Goal: Transaction & Acquisition: Book appointment/travel/reservation

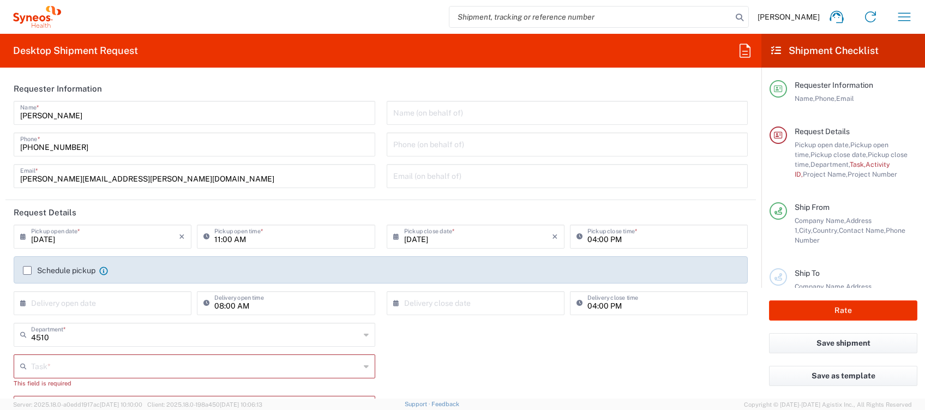
click at [219, 240] on input "11:00 AM" at bounding box center [291, 235] width 154 height 19
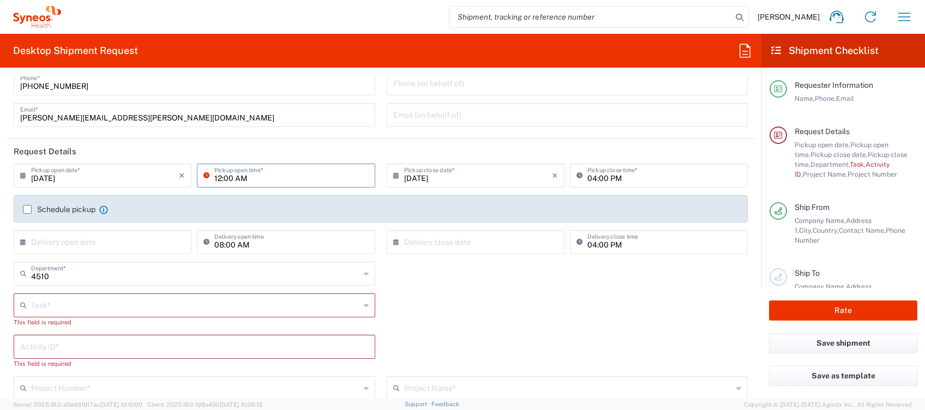
scroll to position [145, 0]
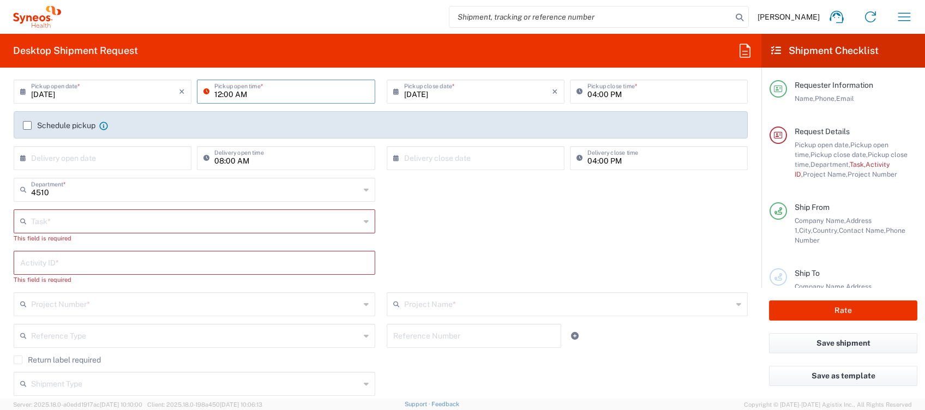
type input "12:00 AM"
click at [116, 217] on input "text" at bounding box center [195, 220] width 329 height 19
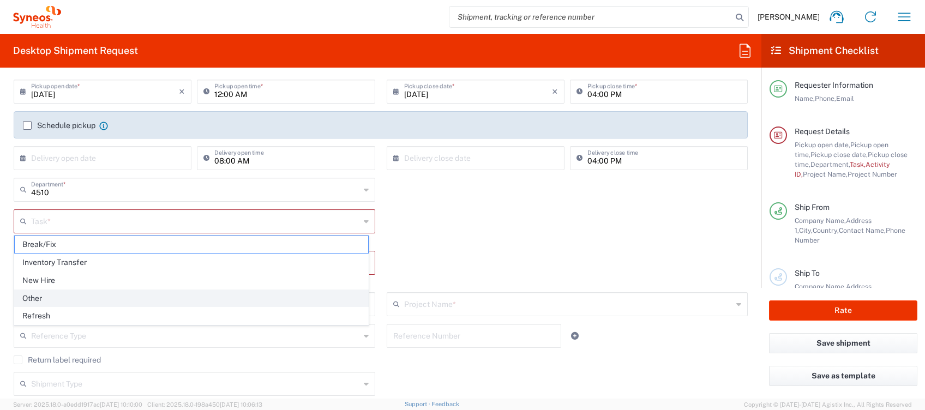
click at [65, 294] on span "Other" at bounding box center [192, 298] width 354 height 17
type input "Other"
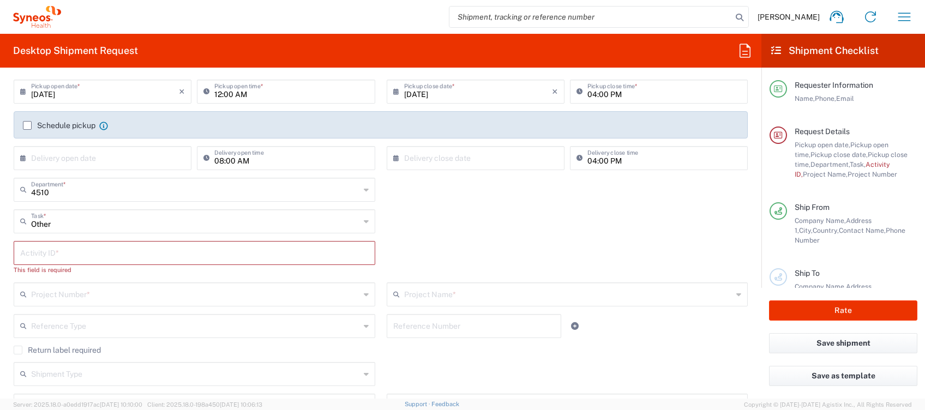
click at [76, 252] on input "text" at bounding box center [194, 252] width 349 height 19
type input "4510"
click at [83, 288] on input "text" at bounding box center [195, 283] width 329 height 19
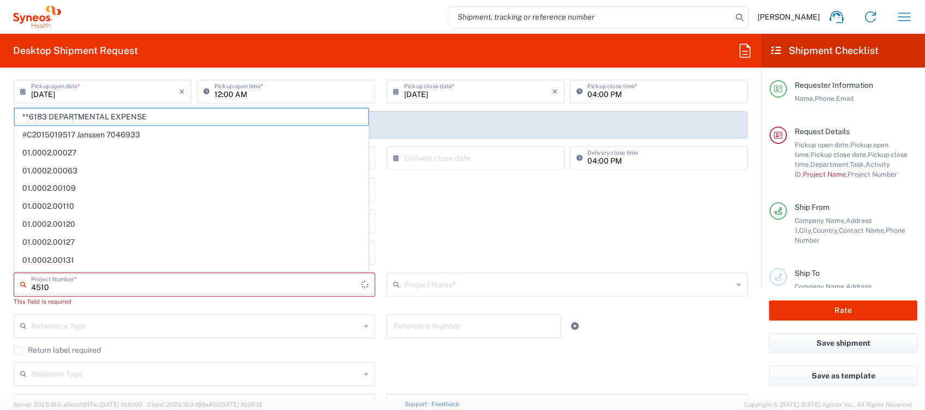
type input "4510"
click at [537, 230] on div "Other Task * Break/Fix Inventory Transfer New Hire Other Refresh" at bounding box center [381, 226] width 746 height 32
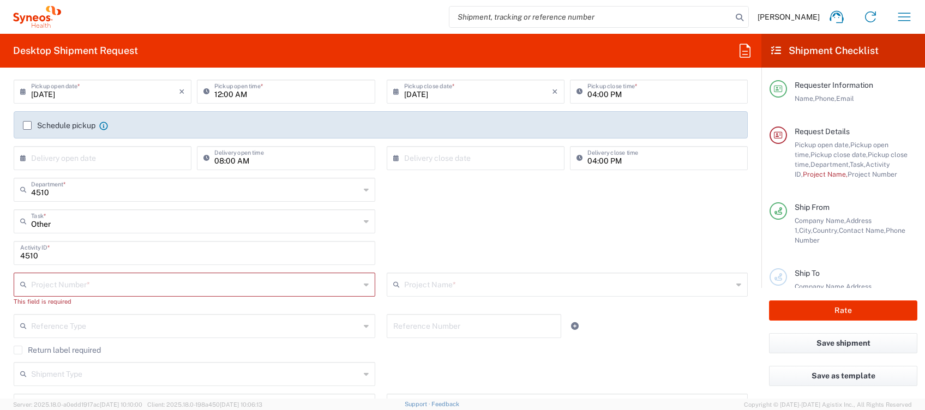
click at [148, 294] on div "Project Number *" at bounding box center [195, 285] width 362 height 24
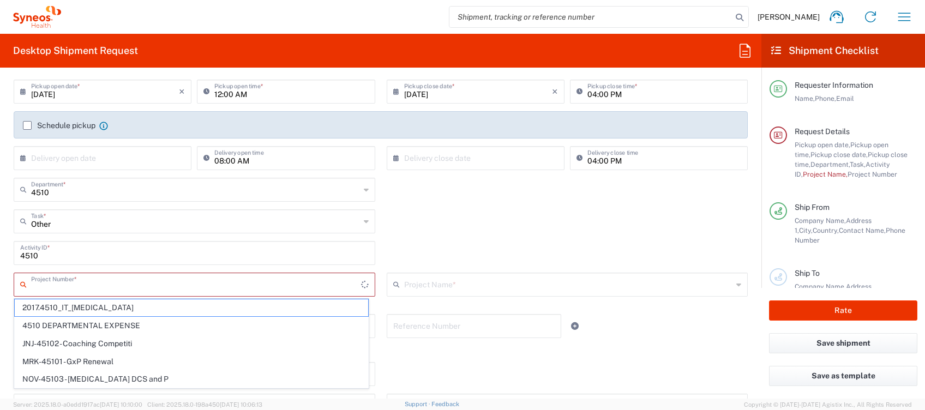
click at [147, 279] on input "text" at bounding box center [196, 283] width 330 height 19
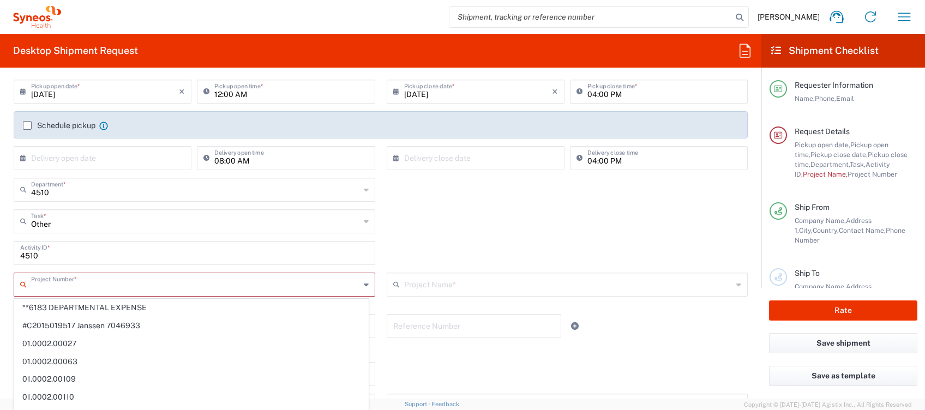
click at [139, 288] on input "text" at bounding box center [195, 283] width 329 height 19
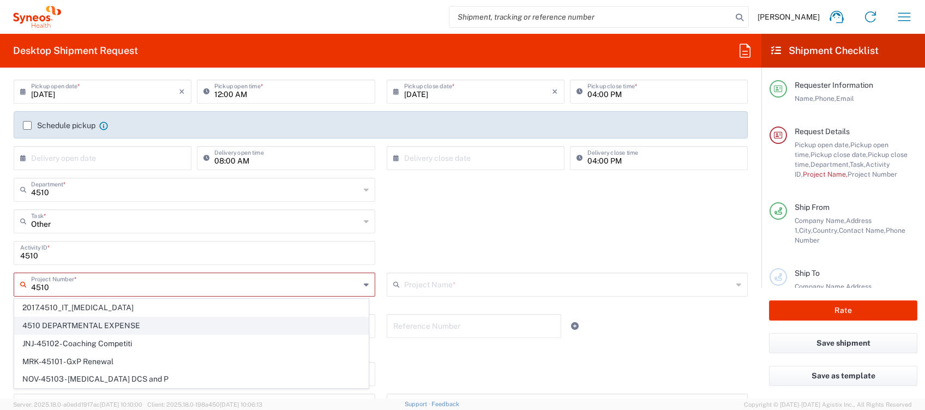
click at [108, 323] on span "4510 DEPARTMENTAL EXPENSE" at bounding box center [192, 326] width 354 height 17
type input "4510 DEPARTMENTAL EXPENSE"
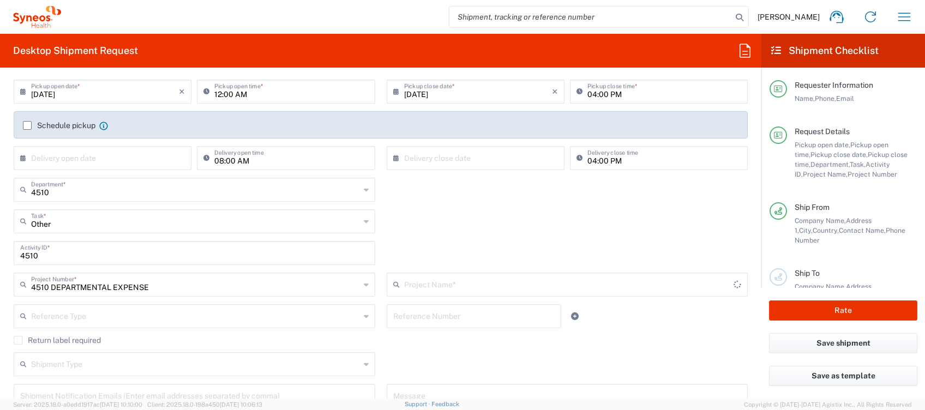
type input "4510 DEPARTMENTAL EXPENSE"
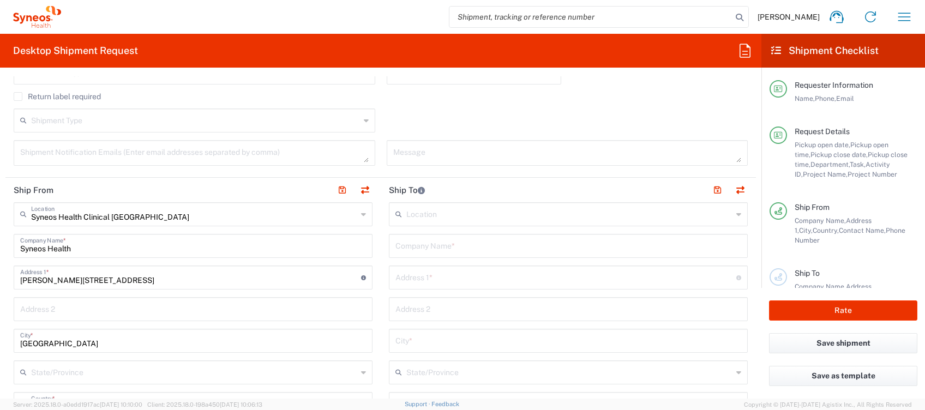
scroll to position [436, 0]
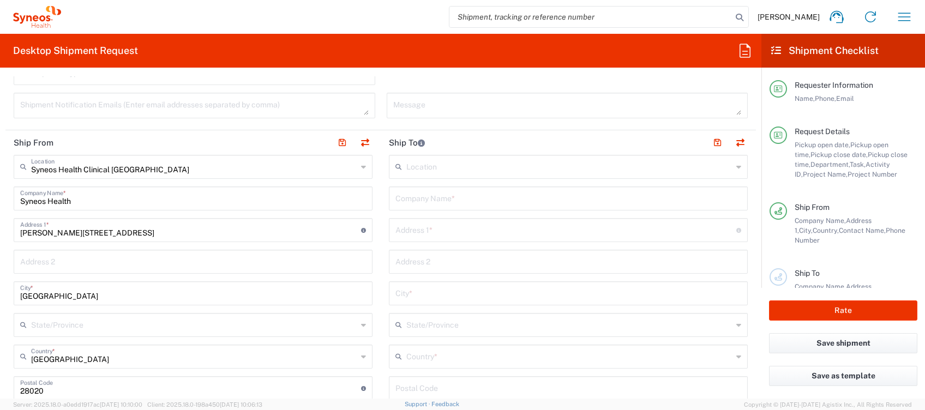
click at [454, 202] on input "text" at bounding box center [569, 197] width 346 height 19
type input "s"
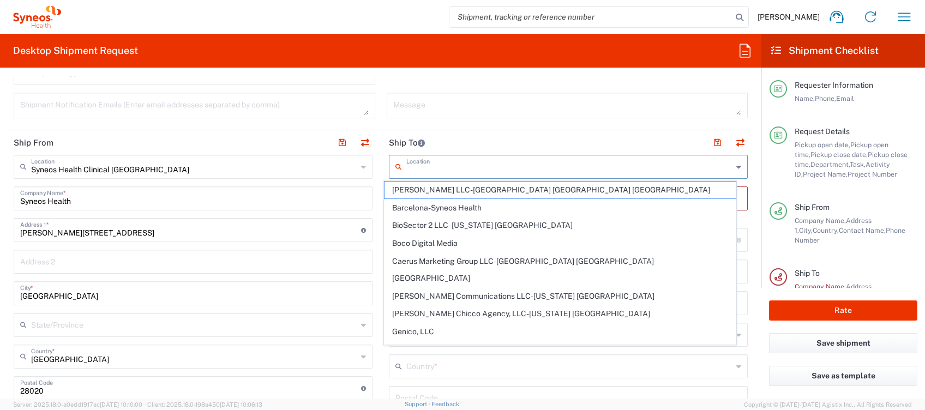
click at [448, 171] on input "text" at bounding box center [569, 166] width 326 height 19
click at [463, 201] on span "Barcelona-Syneos Health" at bounding box center [560, 208] width 351 height 17
type input "Barcelona-Syneos Health"
type input "Syneos Health"
type input "[STREET_ADDRESS]"
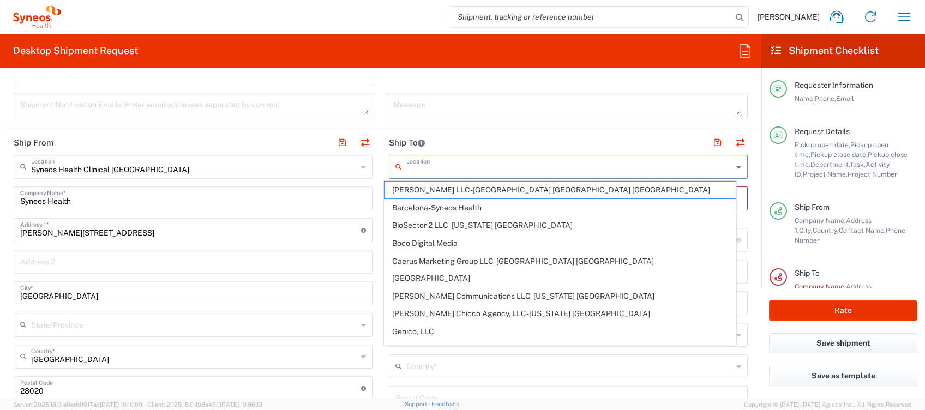
type input "Floor 3"
type input "[GEOGRAPHIC_DATA]"
type input "08029"
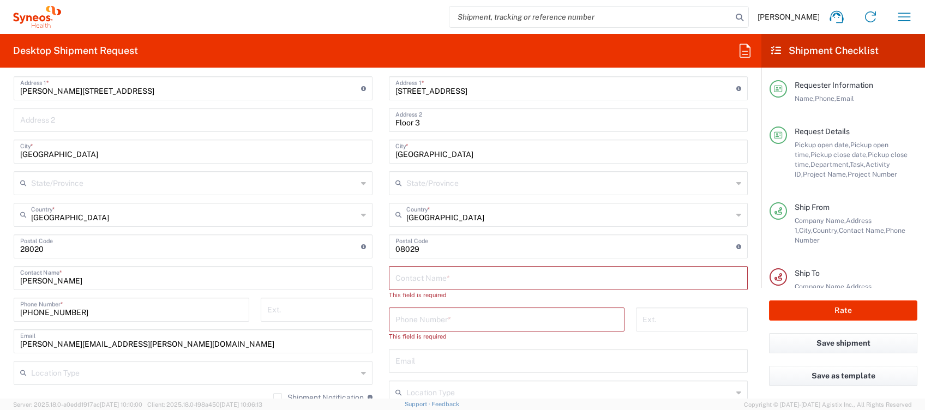
scroll to position [582, 0]
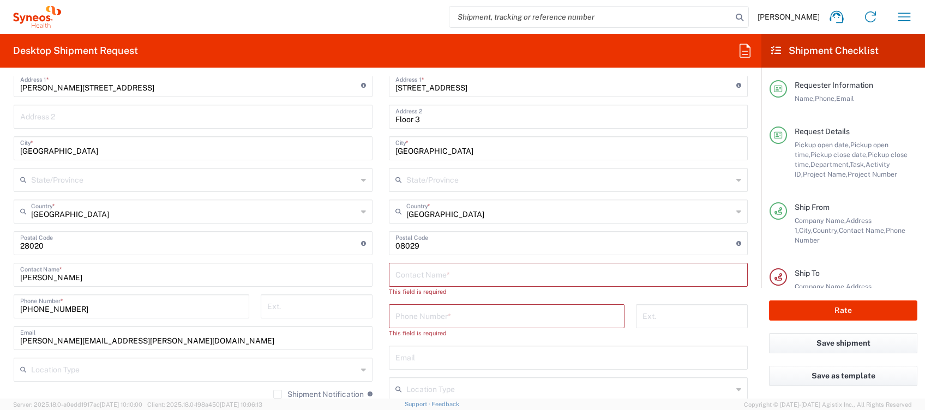
click at [447, 272] on input "text" at bounding box center [569, 274] width 346 height 19
type input "[PERSON_NAME]"
click at [428, 309] on input "tel" at bounding box center [507, 305] width 223 height 19
paste input "679392922"
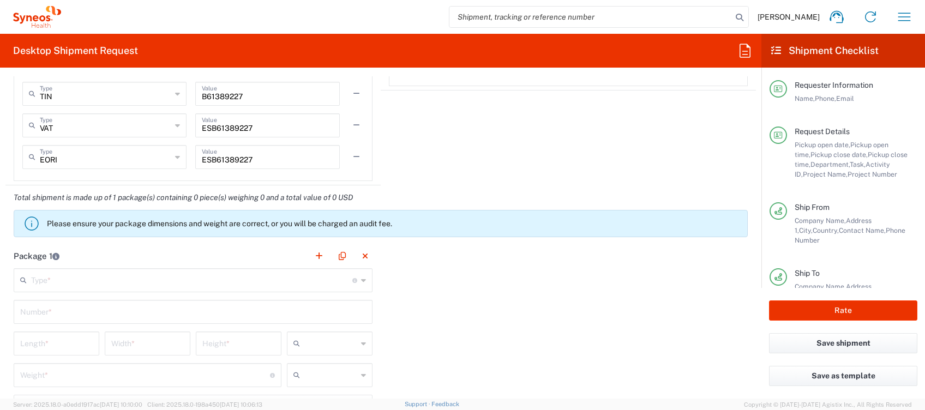
scroll to position [945, 0]
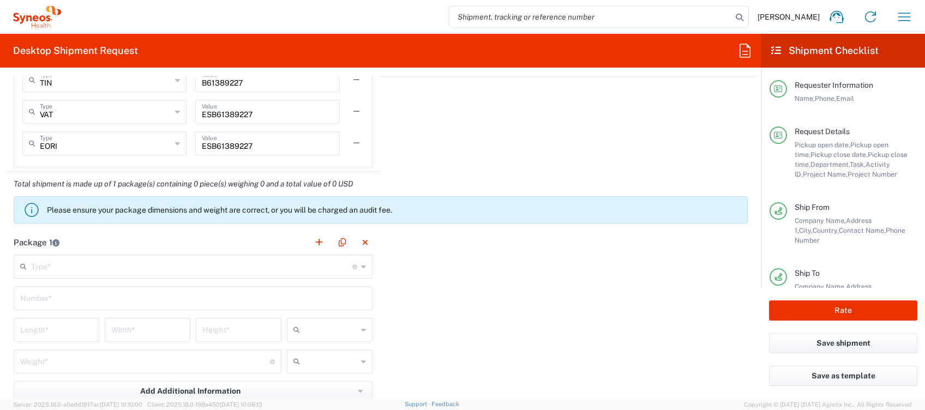
type input "679392922"
click at [112, 264] on input "text" at bounding box center [191, 265] width 321 height 19
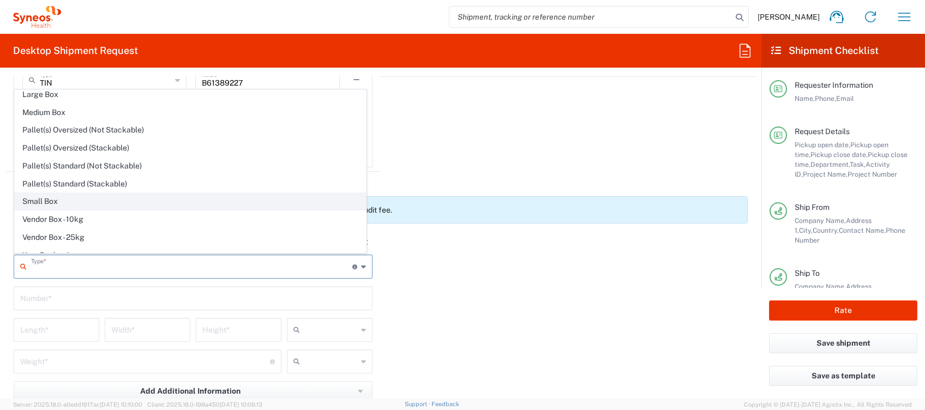
scroll to position [31, 0]
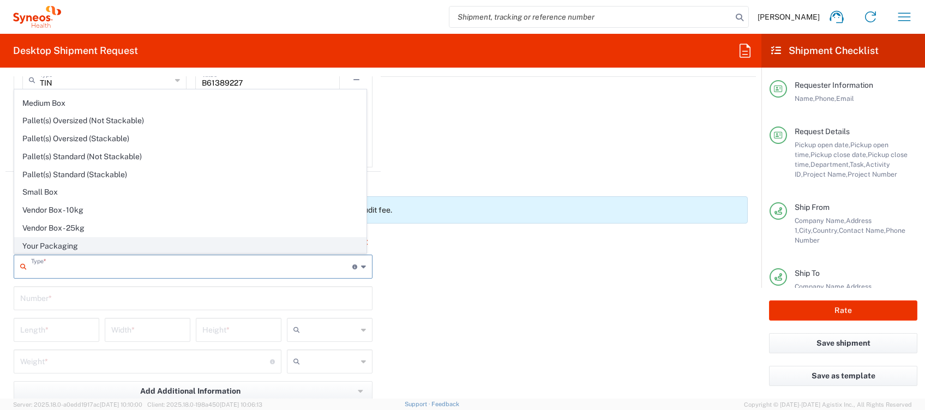
click at [68, 244] on span "Your Packaging" at bounding box center [190, 246] width 351 height 17
type input "Your Packaging"
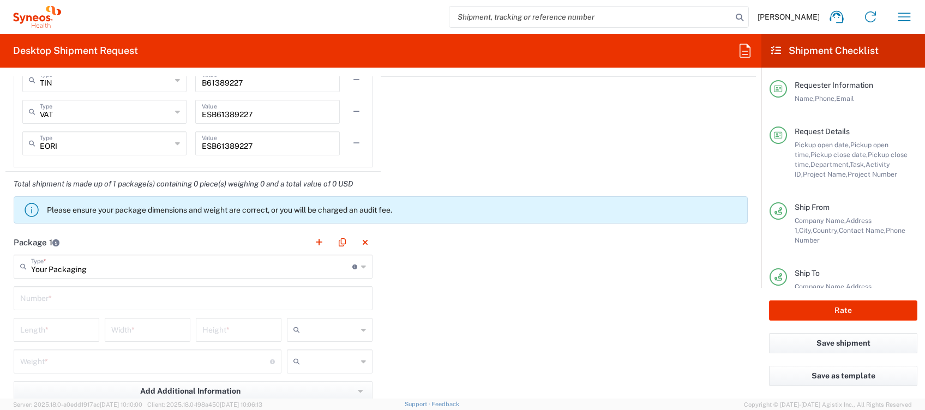
click at [141, 294] on input "text" at bounding box center [193, 297] width 346 height 19
type input "1"
click at [44, 327] on input "number" at bounding box center [56, 329] width 73 height 19
type input "38"
click at [148, 329] on input "number" at bounding box center [147, 329] width 73 height 19
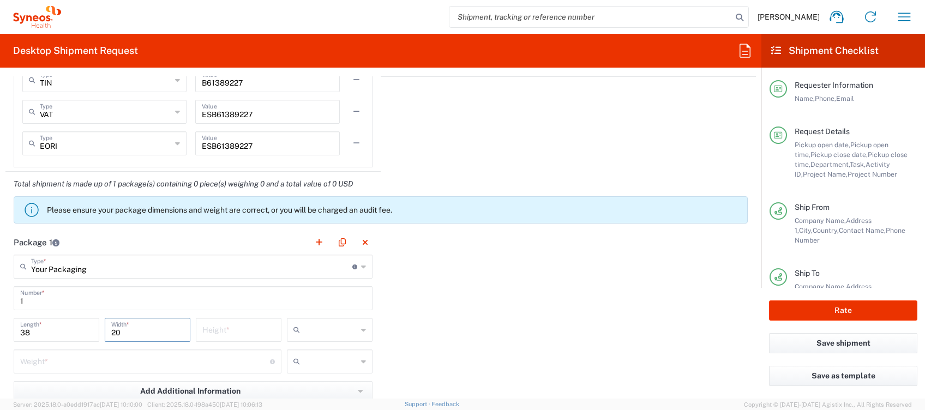
type input "20"
type input "30"
click at [313, 327] on input "text" at bounding box center [330, 329] width 53 height 17
click at [314, 350] on span "cm" at bounding box center [325, 352] width 82 height 17
type input "cm"
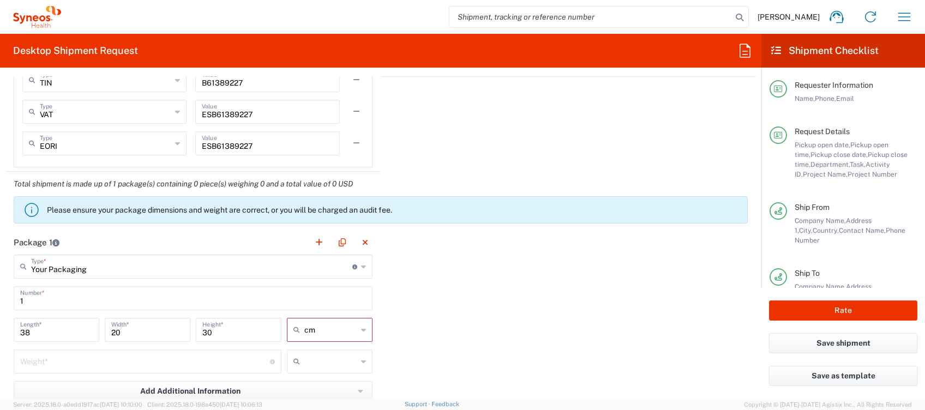
click at [185, 365] on input "number" at bounding box center [145, 360] width 250 height 19
type input "5"
type input "6"
click at [313, 360] on input "text" at bounding box center [330, 361] width 53 height 17
click at [306, 385] on span "kgs" at bounding box center [325, 384] width 82 height 17
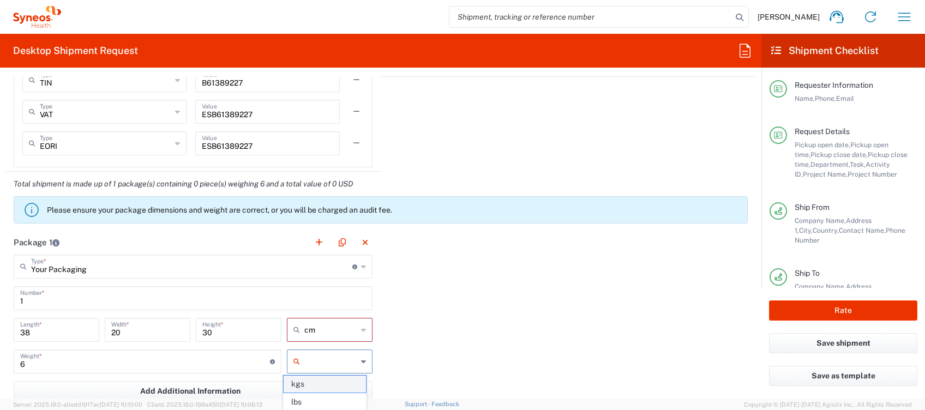
type input "kgs"
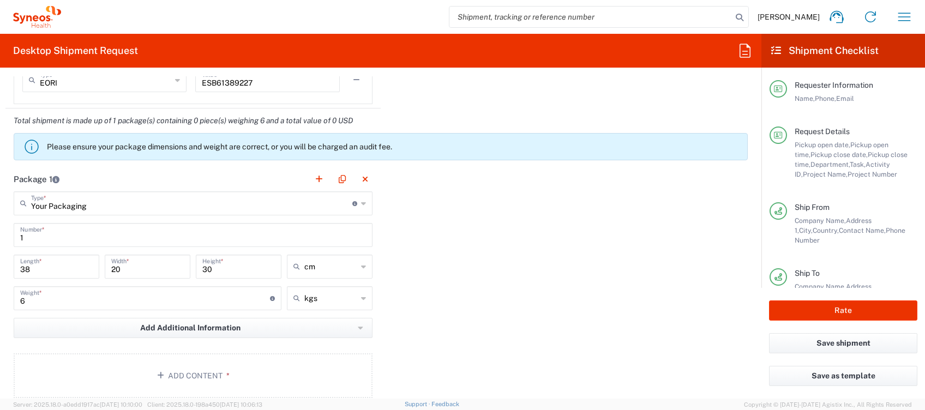
scroll to position [1091, 0]
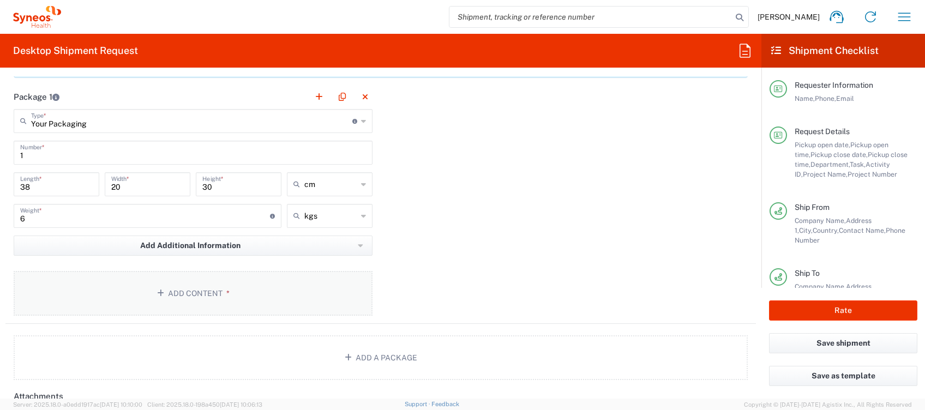
click at [214, 291] on button "Add Content *" at bounding box center [193, 293] width 359 height 45
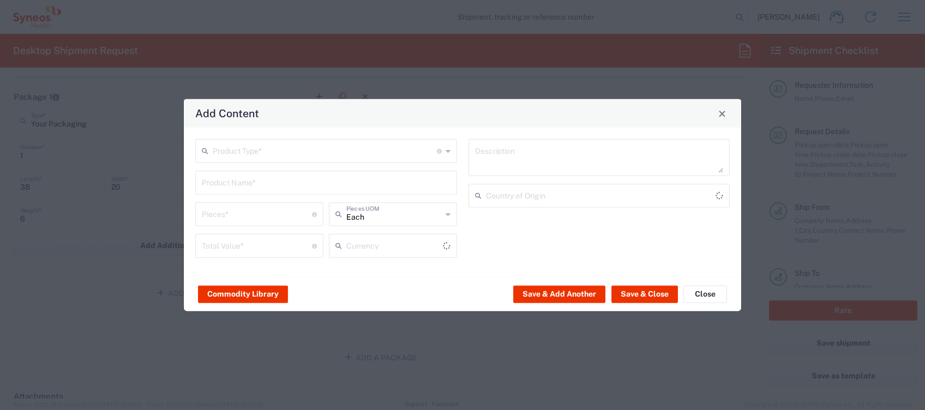
type input "US Dollar"
click at [304, 157] on input "text" at bounding box center [325, 150] width 224 height 19
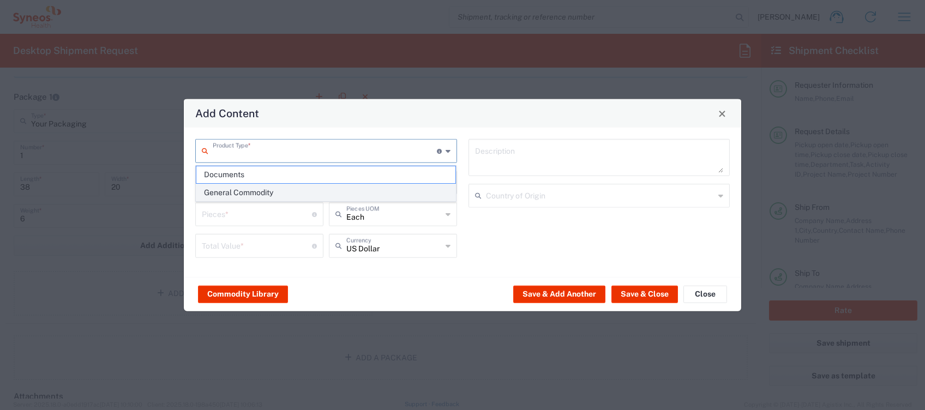
click at [274, 188] on span "General Commodity" at bounding box center [326, 192] width 260 height 17
type input "General Commodity"
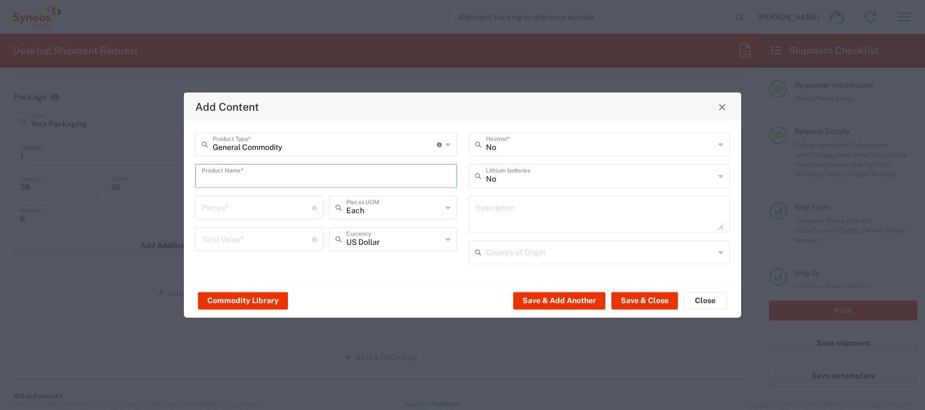
click at [277, 177] on input "text" at bounding box center [326, 175] width 249 height 19
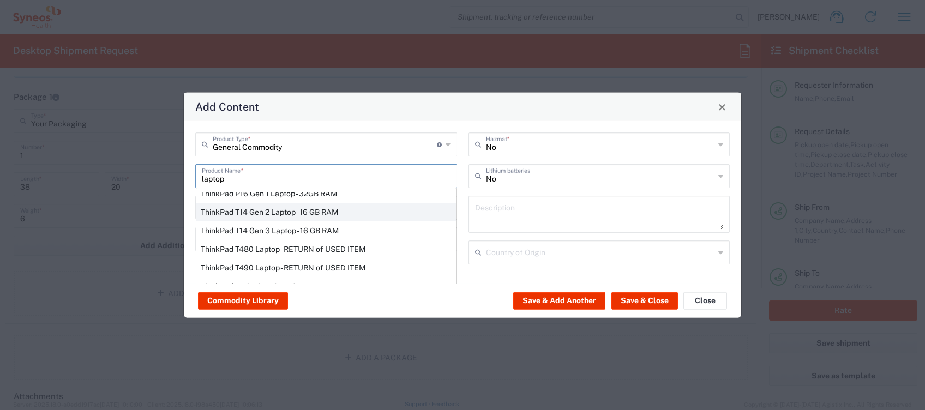
scroll to position [117, 0]
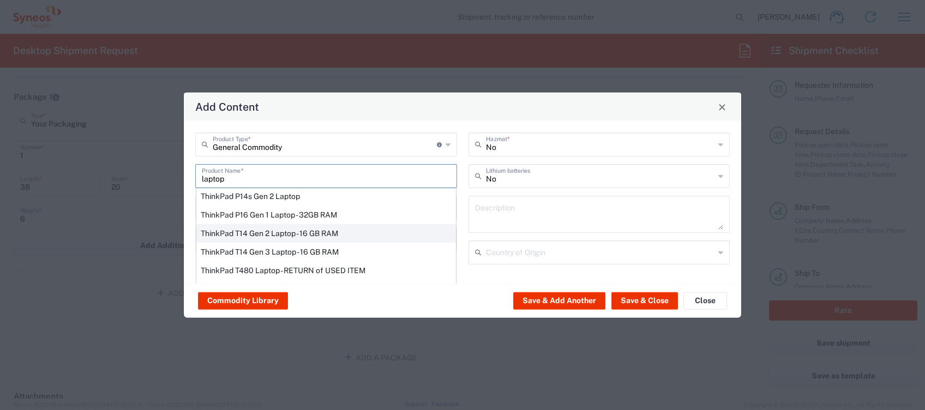
click at [274, 232] on div "ThinkPad T14 Gen 2 Laptop - 16 GB RAM" at bounding box center [326, 233] width 260 height 19
type input "ThinkPad T14 Gen 2 Laptop - 16 GB RAM"
type input "1"
type textarea "Intel Core i7-1156G7 vProÂ® Processor - 14"- 16 GB RAM - 512 GB SSD"
type input "[GEOGRAPHIC_DATA]"
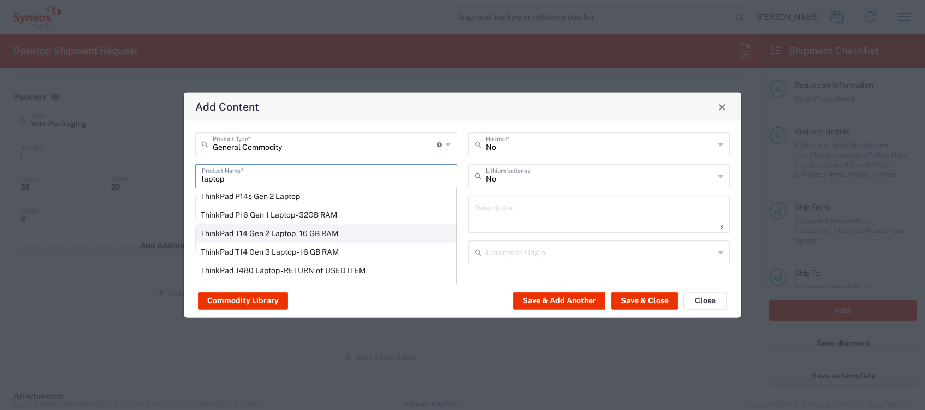
type input "Yes"
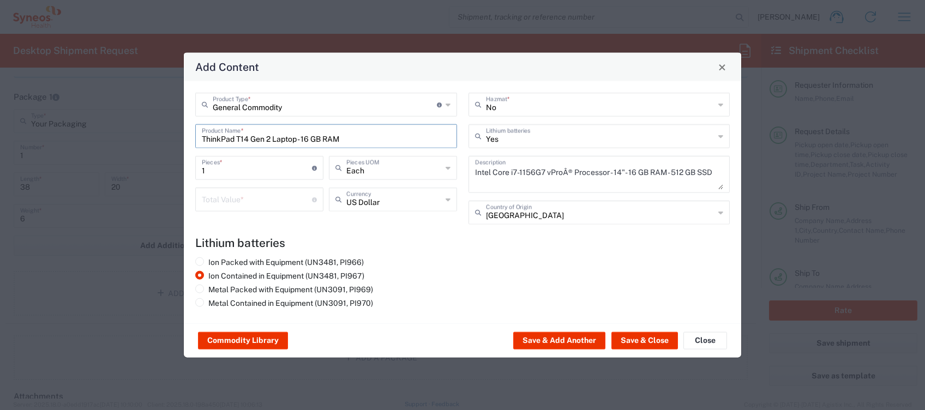
click at [241, 173] on input "1" at bounding box center [257, 167] width 110 height 19
drag, startPoint x: 224, startPoint y: 172, endPoint x: 177, endPoint y: 168, distance: 47.6
click at [178, 168] on div "Add Content General Commodity Product Type * Document: Paper document generated…" at bounding box center [462, 205] width 925 height 410
type input "2"
click at [234, 198] on input "number" at bounding box center [257, 198] width 110 height 19
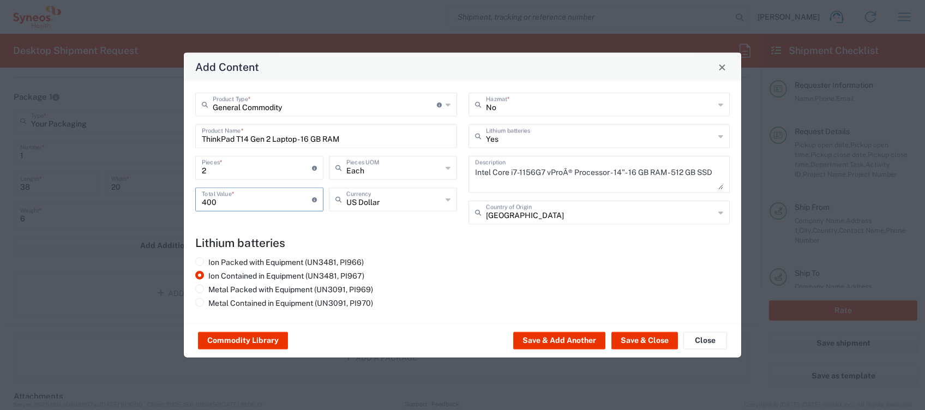
type input "400"
click at [448, 201] on icon at bounding box center [448, 199] width 5 height 17
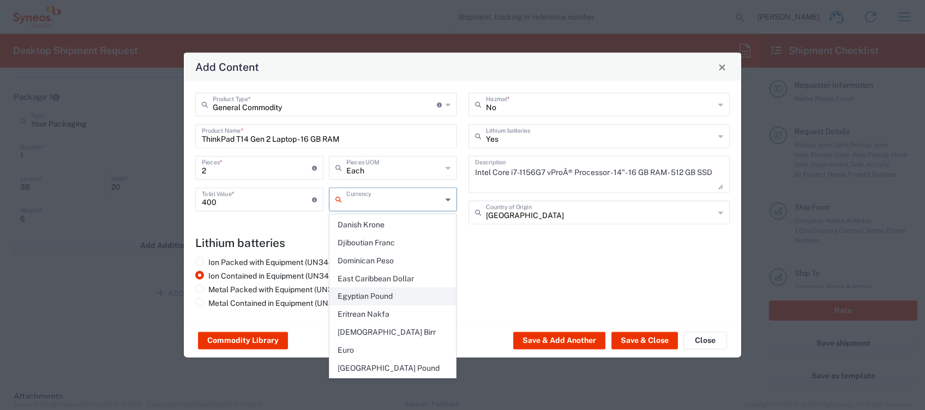
scroll to position [945, 0]
click at [366, 270] on span "Euro" at bounding box center [393, 278] width 126 height 17
type input "Euro"
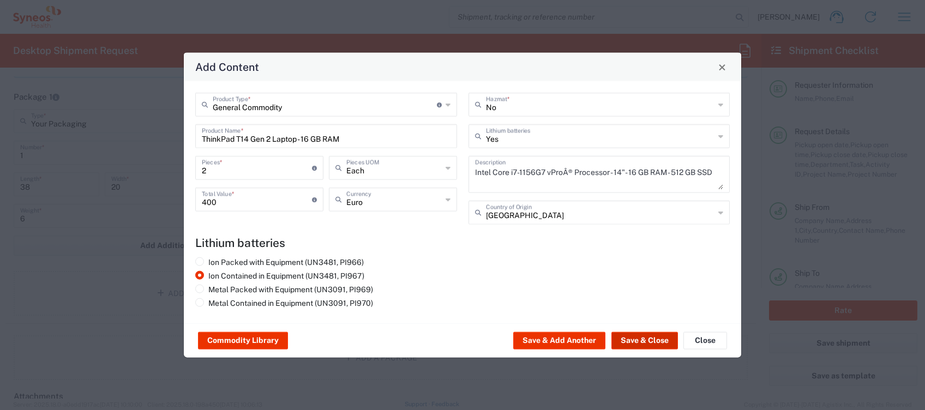
click at [650, 339] on button "Save & Close" at bounding box center [645, 340] width 67 height 17
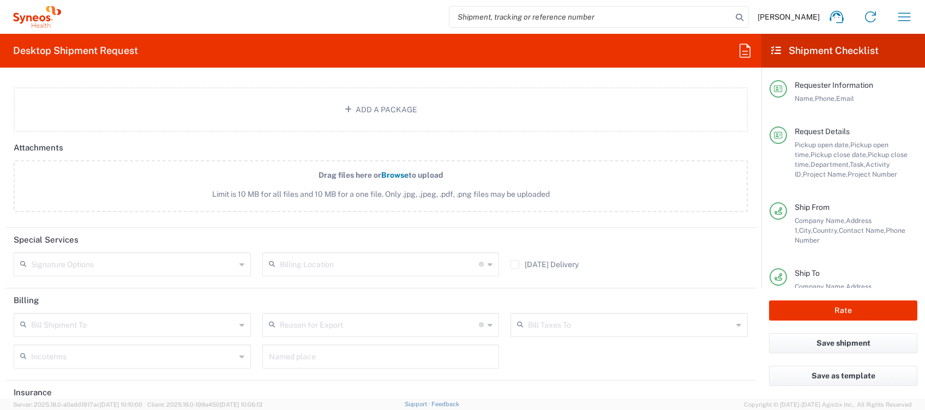
scroll to position [1453, 0]
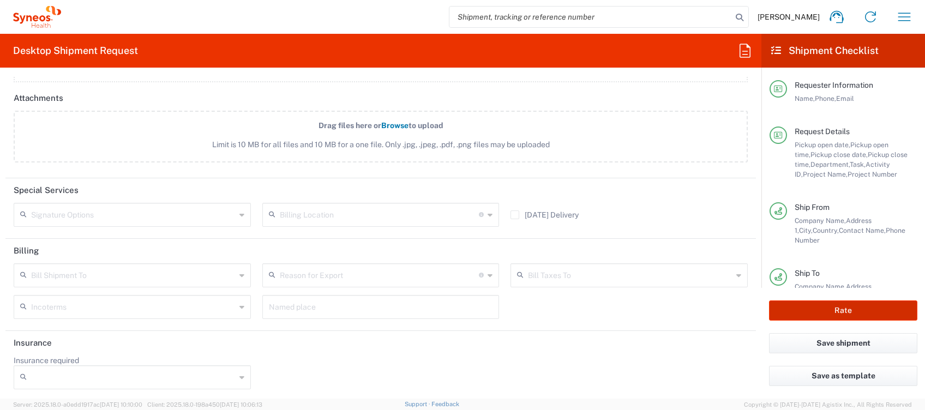
click at [852, 311] on button "Rate" at bounding box center [843, 311] width 148 height 20
type input "4510 DEPARTMENTAL EXPENSE"
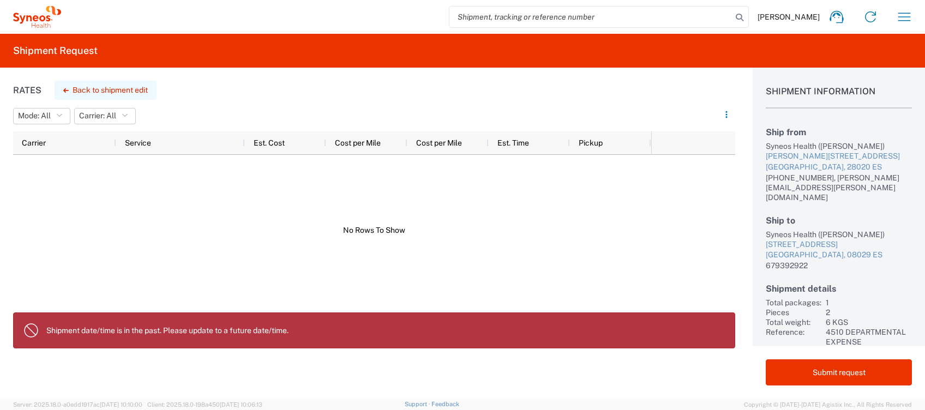
click at [84, 88] on button "Back to shipment edit" at bounding box center [106, 90] width 102 height 19
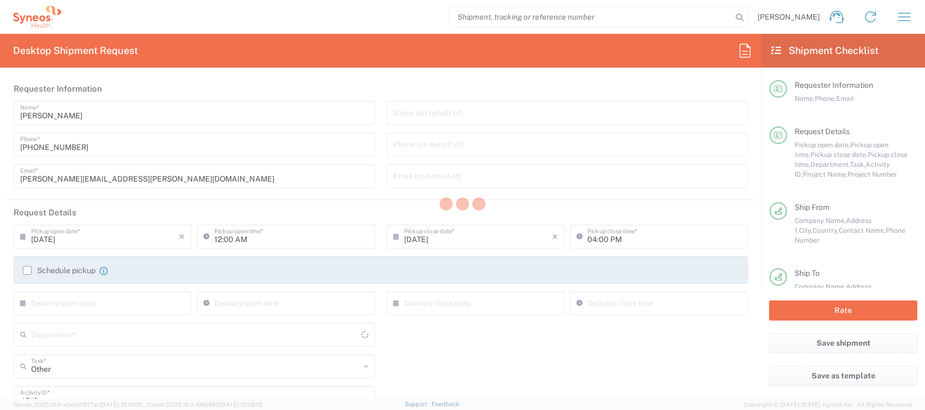
type input "4510 DEPARTMENTAL EXPENSE"
type input "Your Packaging"
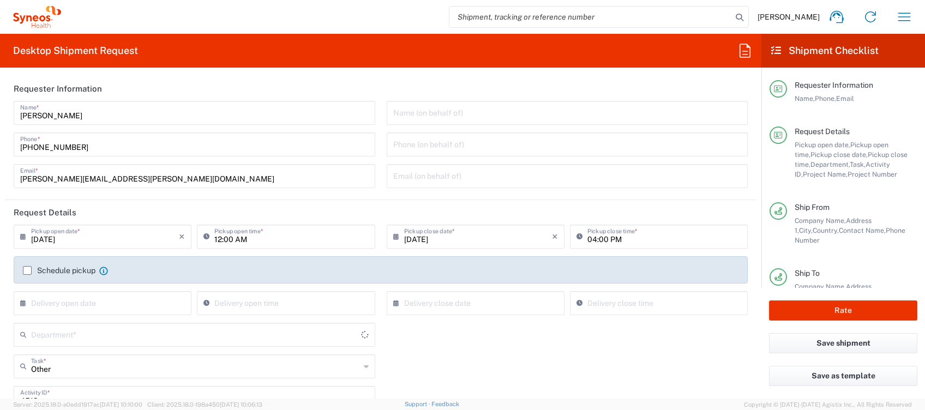
type input "4510 DEPARTMENTAL EXPENSE"
type input "4510"
click at [232, 238] on input "12:00 AM" at bounding box center [291, 235] width 154 height 19
type input "02:00 PM"
click at [837, 308] on button "Rate" at bounding box center [843, 311] width 148 height 20
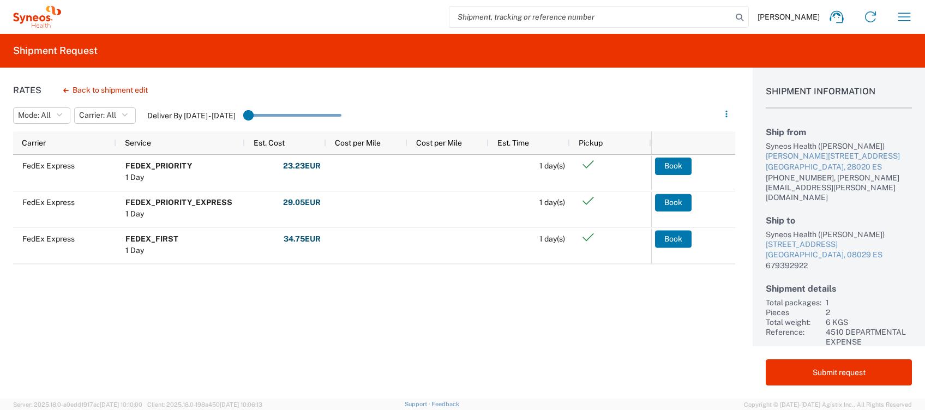
click at [120, 87] on button "Back to shipment edit" at bounding box center [106, 90] width 102 height 19
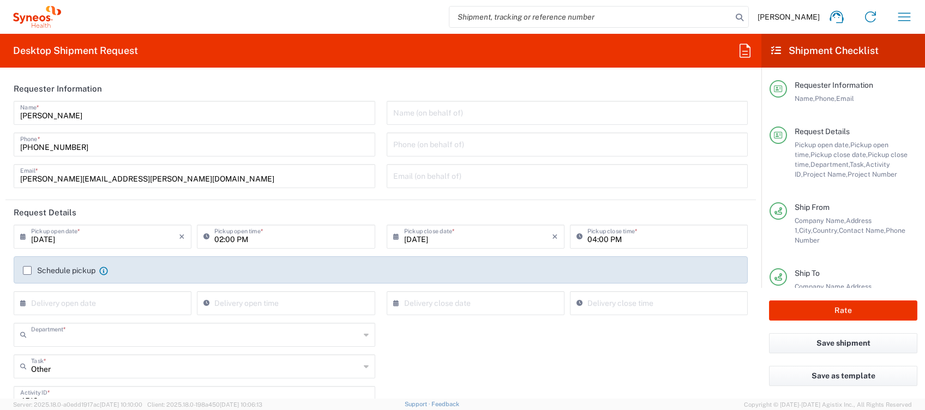
type input "4510"
type input "4510 DEPARTMENTAL EXPENSE"
type input "Your Packaging"
click at [33, 271] on label "Schedule pickup" at bounding box center [59, 270] width 73 height 9
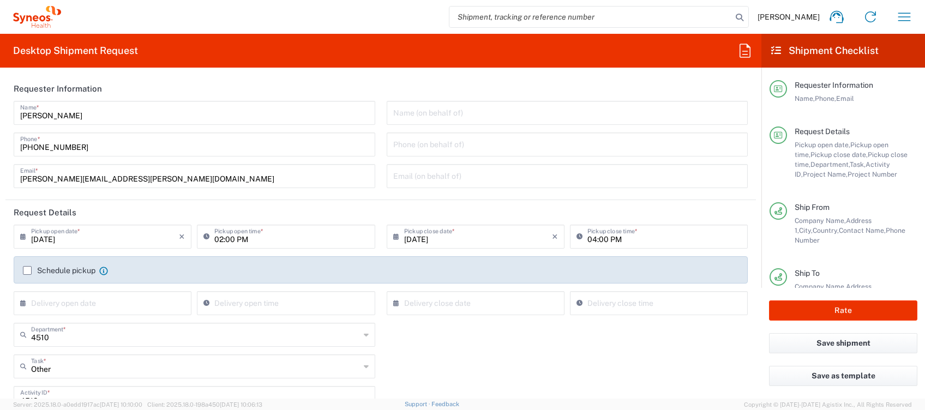
click at [27, 271] on input "Schedule pickup" at bounding box center [27, 271] width 0 height 0
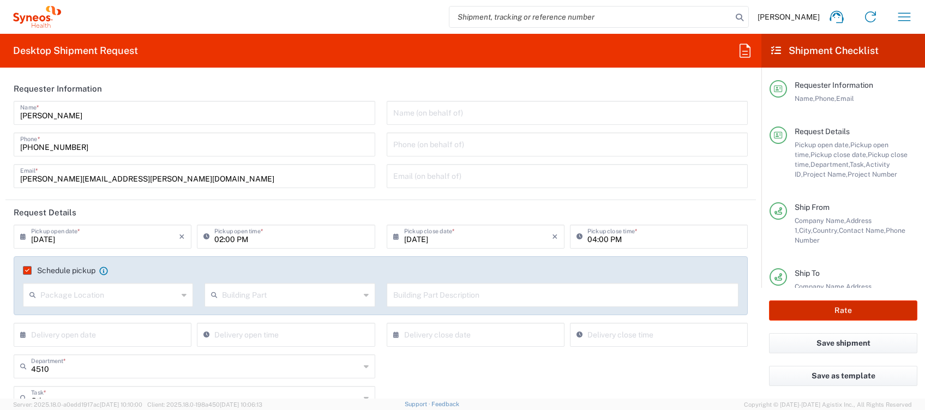
click at [836, 306] on button "Rate" at bounding box center [843, 311] width 148 height 20
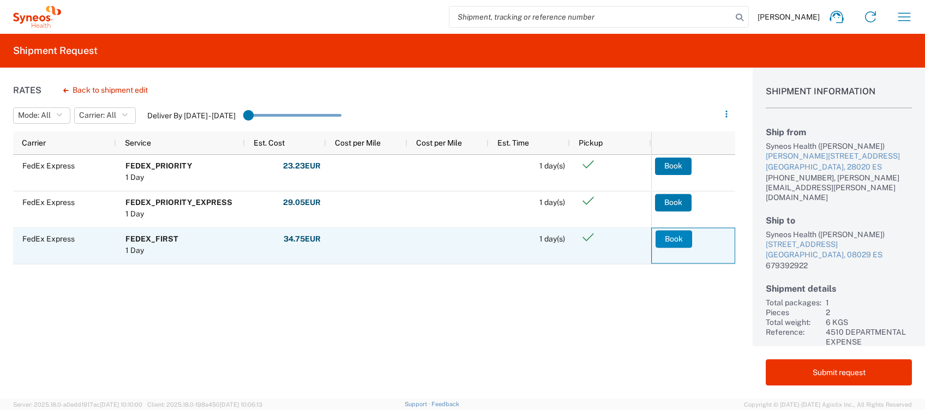
click at [677, 239] on button "Book" at bounding box center [674, 238] width 37 height 17
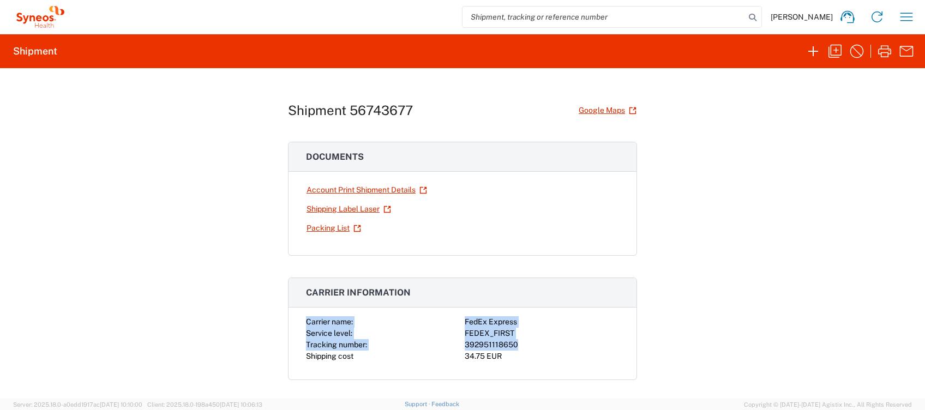
drag, startPoint x: 524, startPoint y: 343, endPoint x: 296, endPoint y: 319, distance: 229.9
click at [296, 319] on div "Carrier name: FedEx Express Service level: FEDEX_FIRST Tracking number: 3929511…" at bounding box center [463, 347] width 348 height 63
copy div "Carrier name: FedEx Express Service level: FEDEX_FIRST Tracking number: 3929511…"
